Goal: Transaction & Acquisition: Purchase product/service

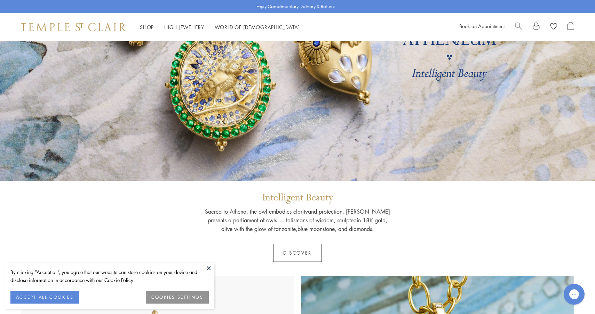
click at [517, 23] on span "Search" at bounding box center [518, 25] width 7 height 7
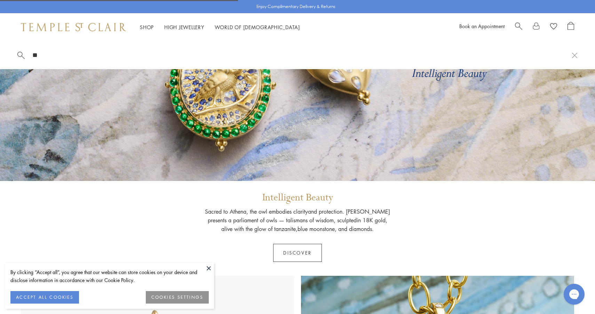
type input "*"
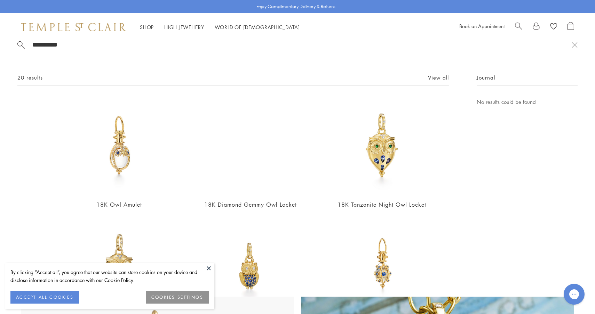
scroll to position [17, 0]
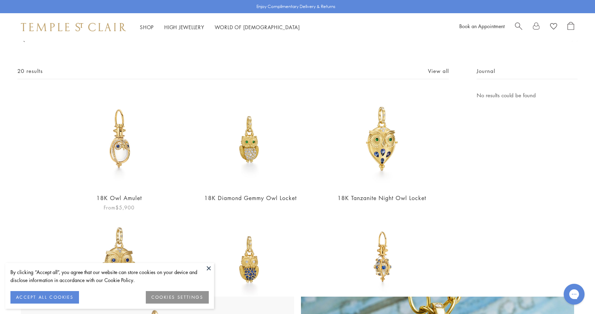
type input "**********"
click at [131, 145] on img at bounding box center [119, 139] width 96 height 96
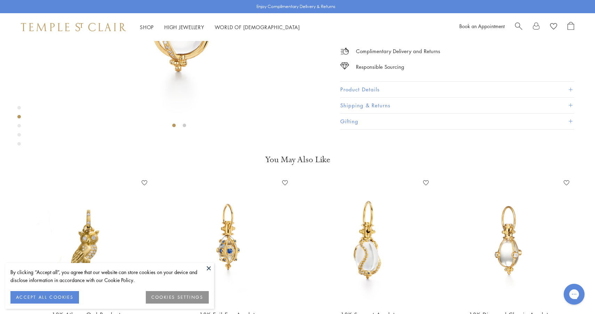
scroll to position [121, 0]
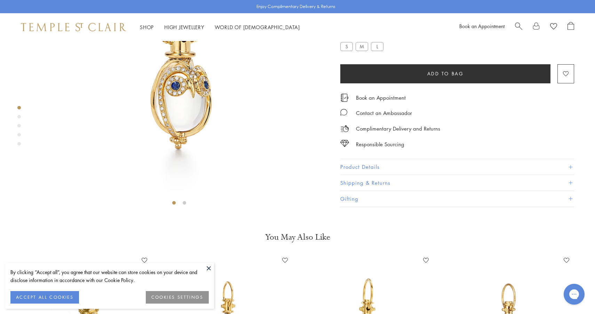
click at [374, 40] on span "Size:" at bounding box center [363, 33] width 46 height 11
click at [377, 51] on label "L" at bounding box center [377, 46] width 13 height 9
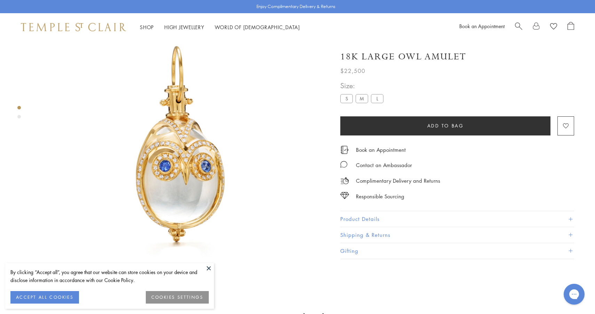
click at [359, 217] on button "Product Details" at bounding box center [457, 220] width 234 height 16
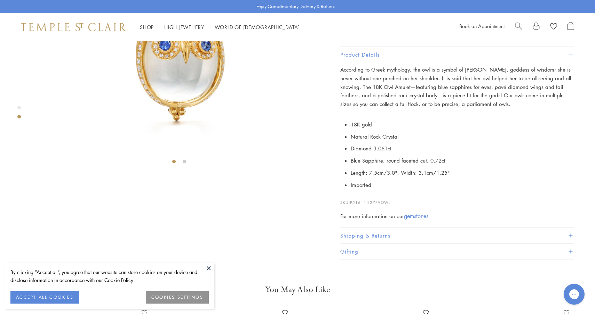
scroll to position [170, 0]
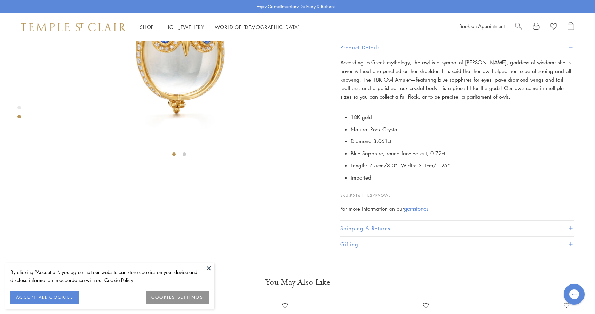
drag, startPoint x: 392, startPoint y: 257, endPoint x: 351, endPoint y: 257, distance: 40.7
click at [351, 199] on p "SKU: P51611-E27PVOWL" at bounding box center [457, 191] width 234 height 13
copy p "P51611-E27PVOWL"
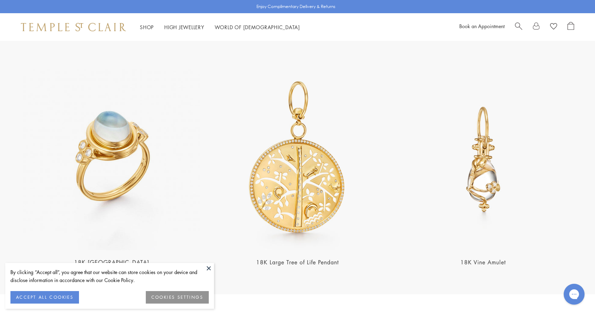
scroll to position [1381, 0]
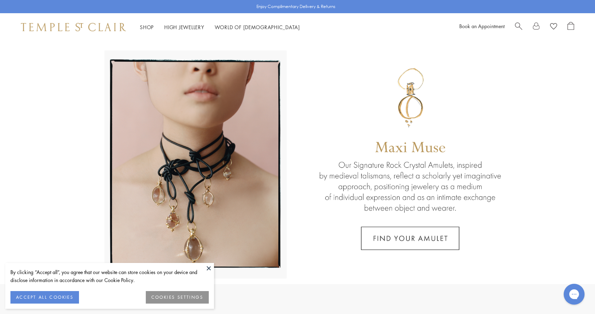
click at [519, 25] on span "Search" at bounding box center [518, 25] width 7 height 7
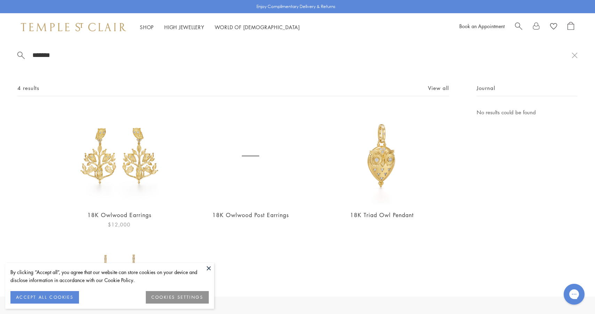
type input "*******"
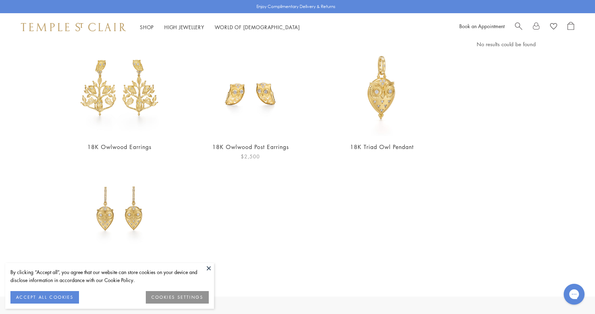
scroll to position [79, 0]
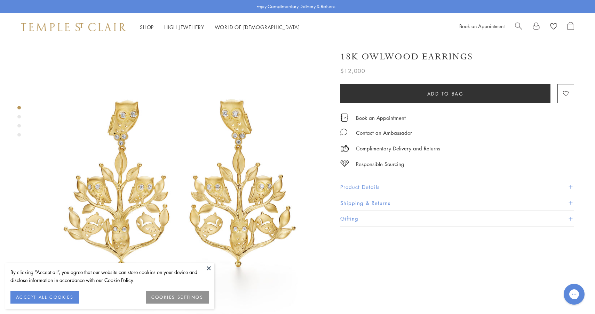
click at [519, 27] on span "Search" at bounding box center [518, 25] width 7 height 7
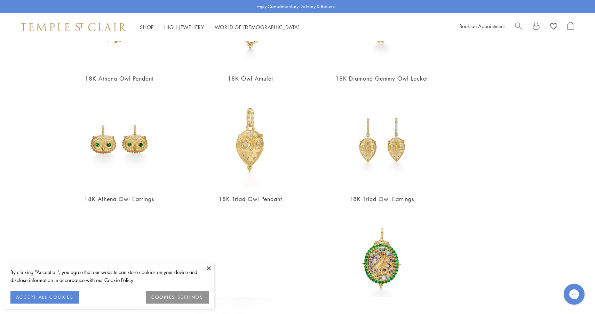
scroll to position [135, 0]
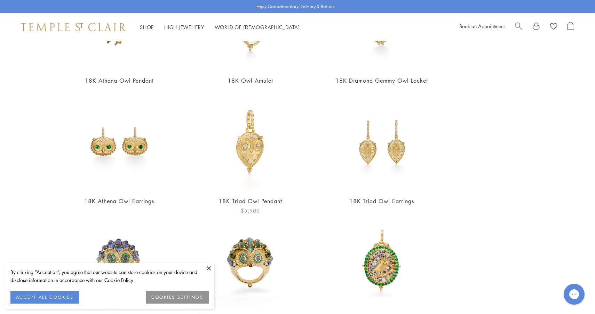
type input "***"
